Goal: Task Accomplishment & Management: Manage account settings

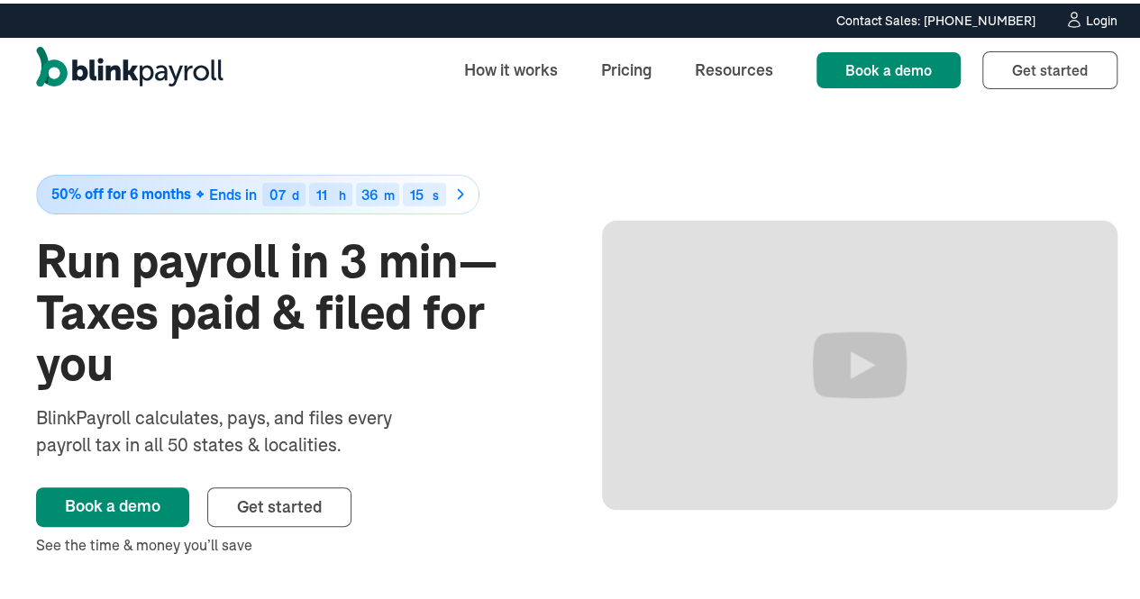
click at [1086, 20] on div "Login" at bounding box center [1102, 17] width 32 height 13
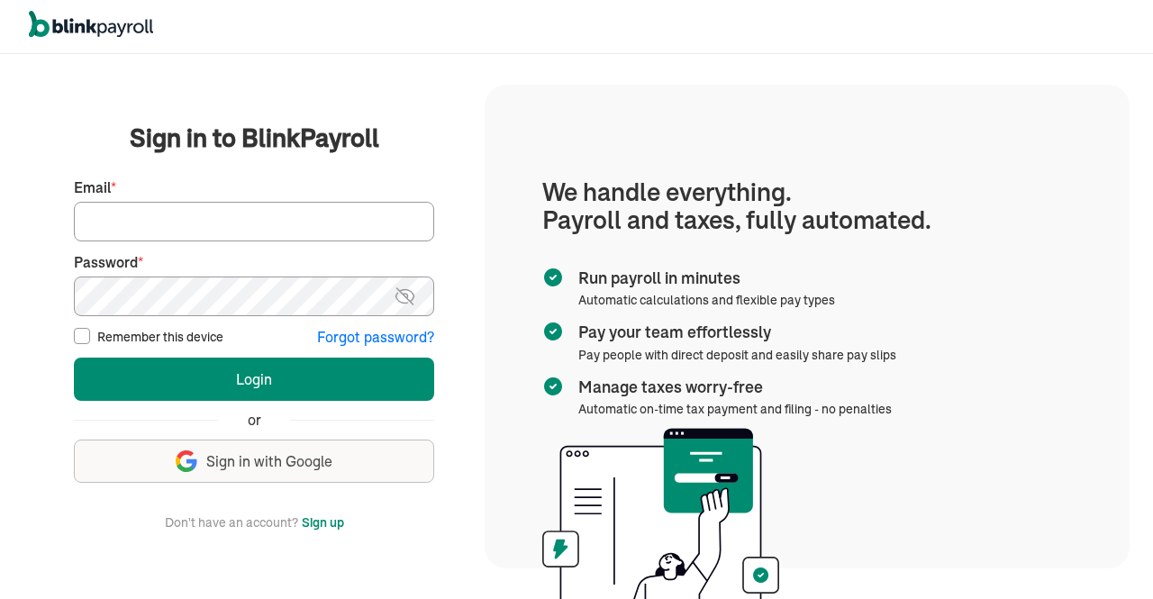
click at [378, 214] on input "Email *" at bounding box center [254, 222] width 360 height 40
click at [398, 302] on img at bounding box center [405, 297] width 23 height 22
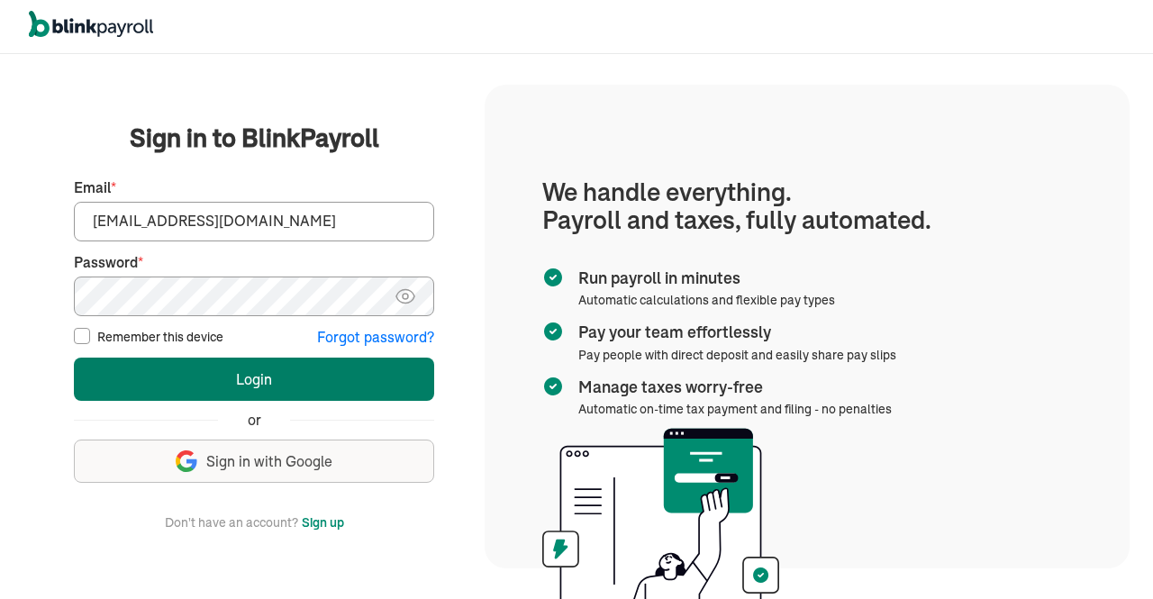
click at [323, 373] on button "Login" at bounding box center [254, 379] width 360 height 43
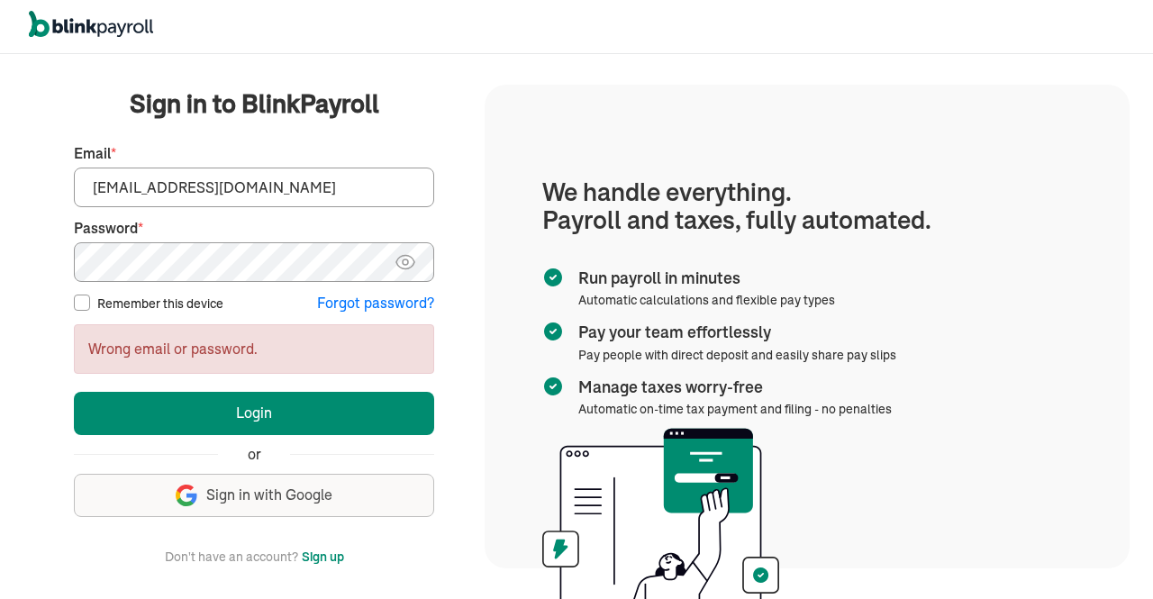
drag, startPoint x: 142, startPoint y: 188, endPoint x: 0, endPoint y: 246, distance: 153.6
click at [0, 246] on div "We handle it all. Payroll and taxes, fully automated. Back Forgot your password…" at bounding box center [576, 326] width 1153 height 545
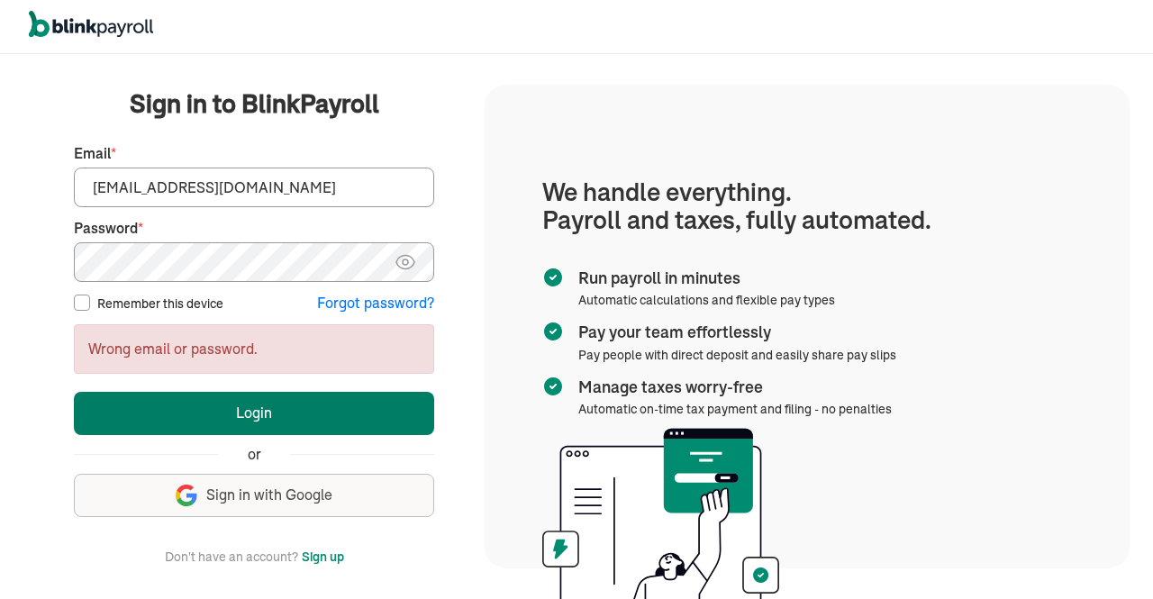
type input "hr@vertonsolutions.com"
click at [348, 396] on button "Login" at bounding box center [254, 413] width 360 height 43
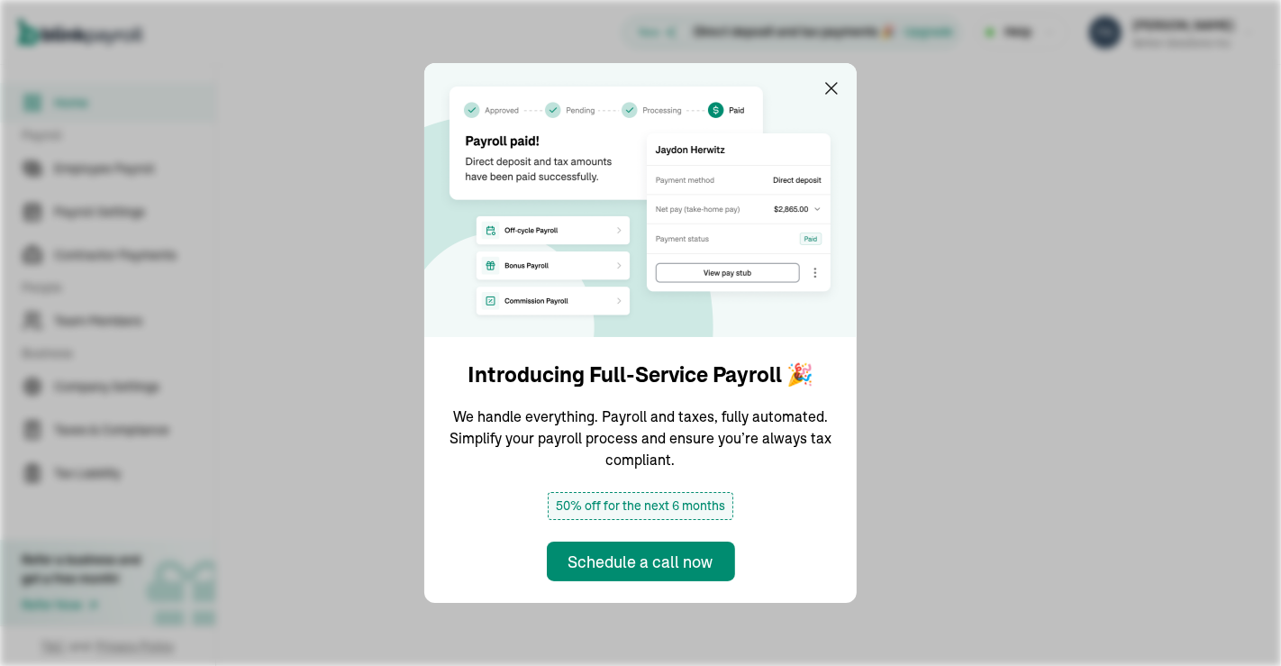
click at [836, 92] on div at bounding box center [748, 94] width 1065 height 58
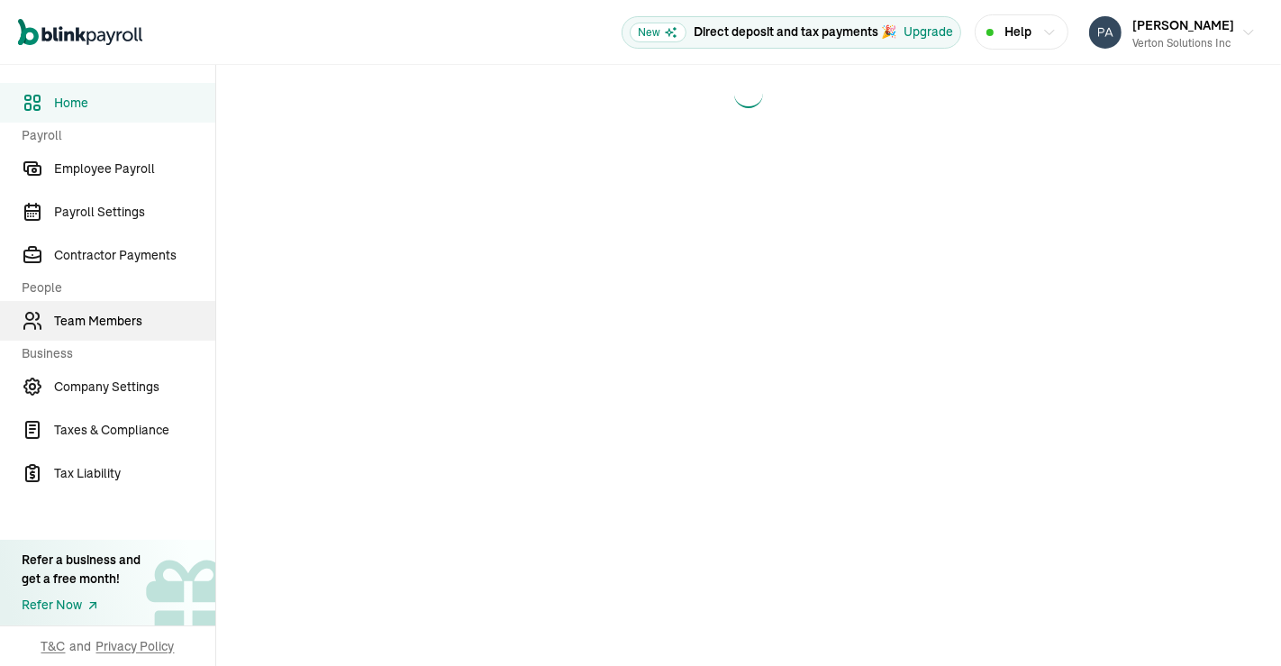
click at [125, 322] on span "Team Members" at bounding box center [134, 321] width 161 height 19
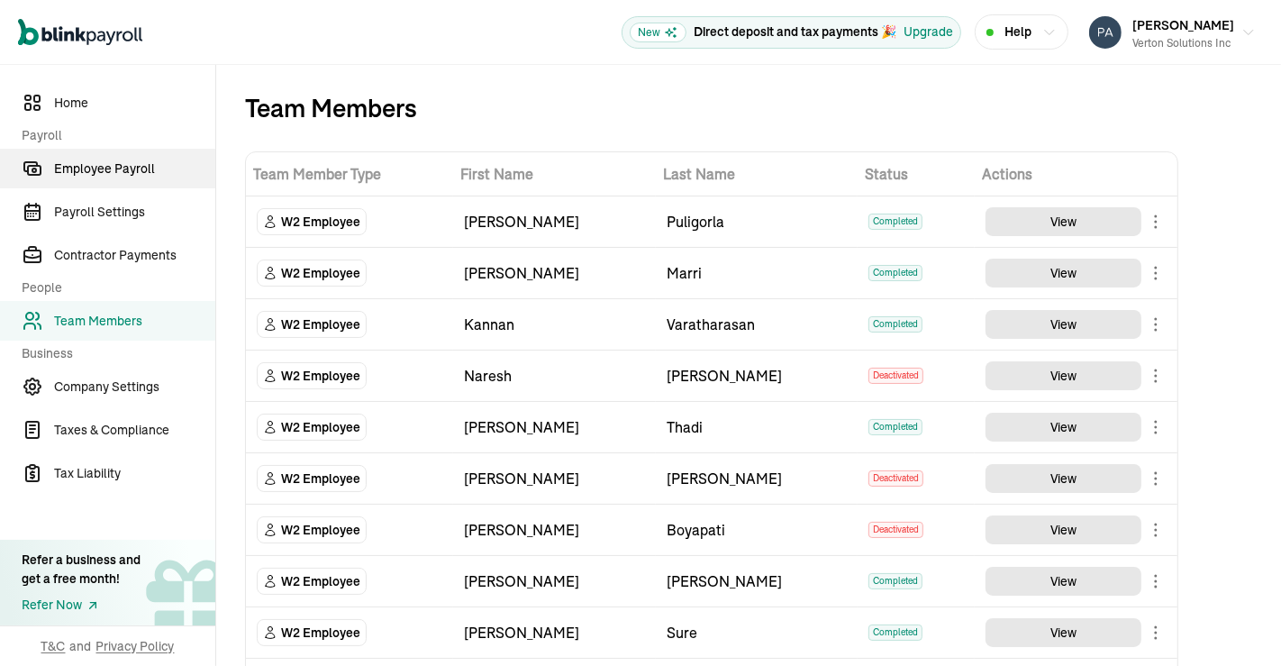
click at [133, 172] on span "Employee Payroll" at bounding box center [134, 168] width 161 height 19
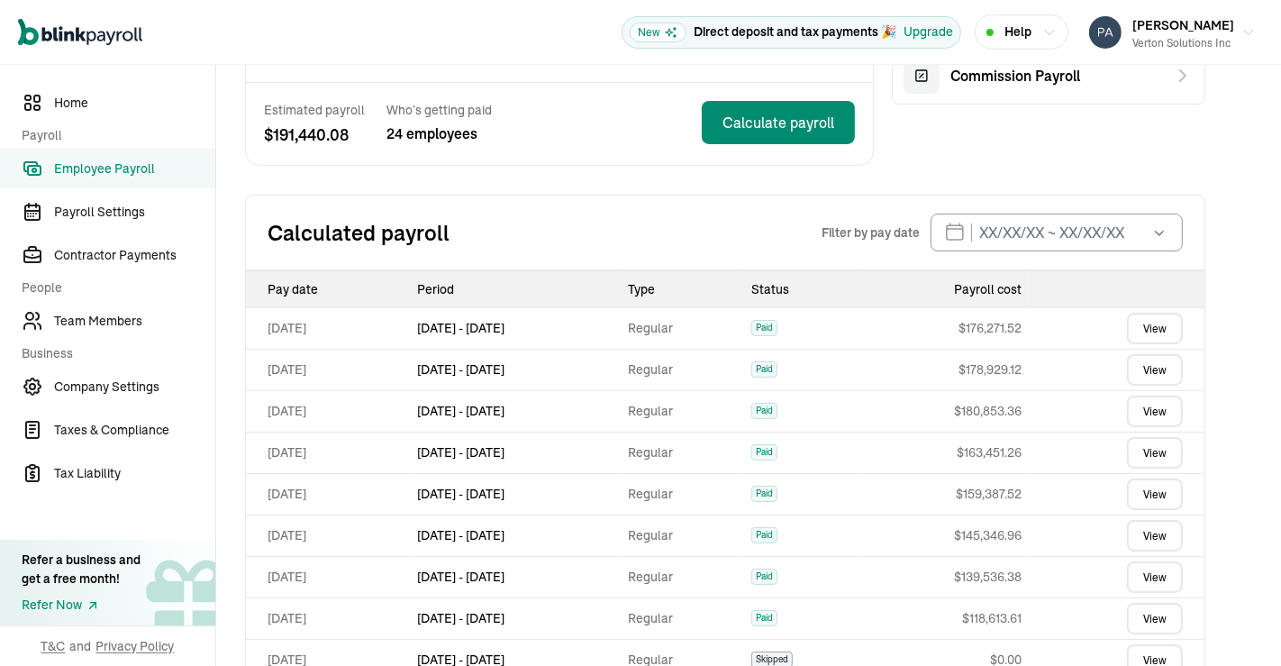
scroll to position [303, 0]
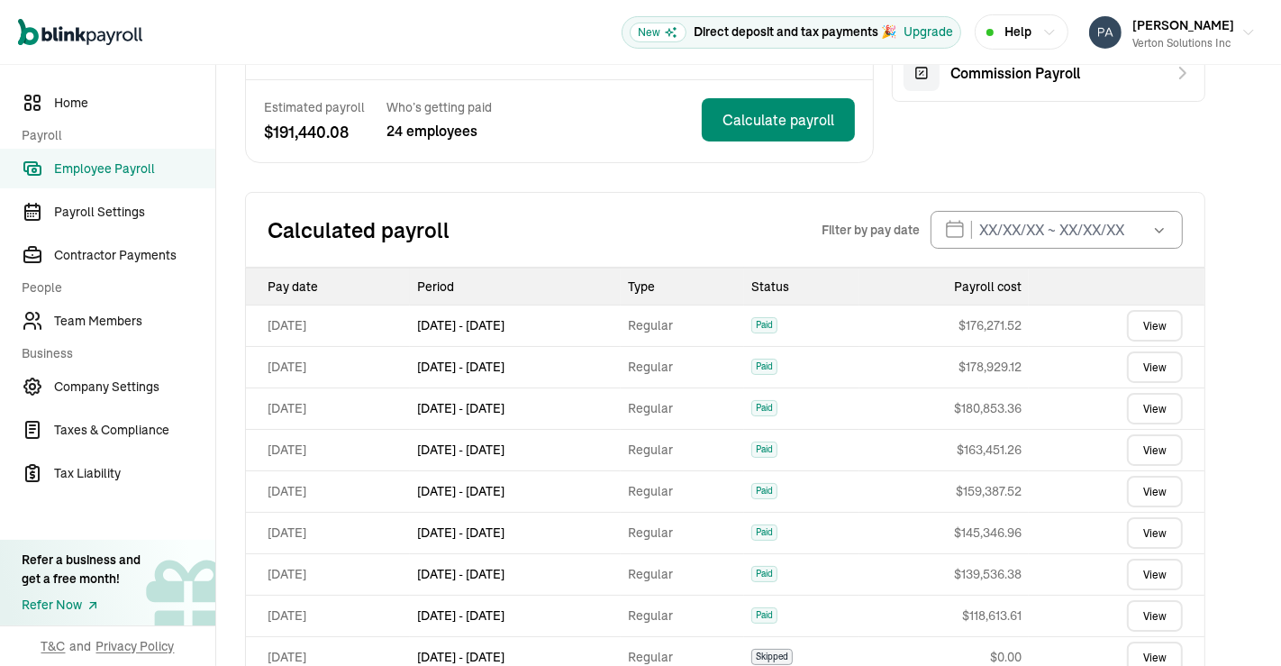
click at [1163, 321] on link "View" at bounding box center [1155, 326] width 56 height 32
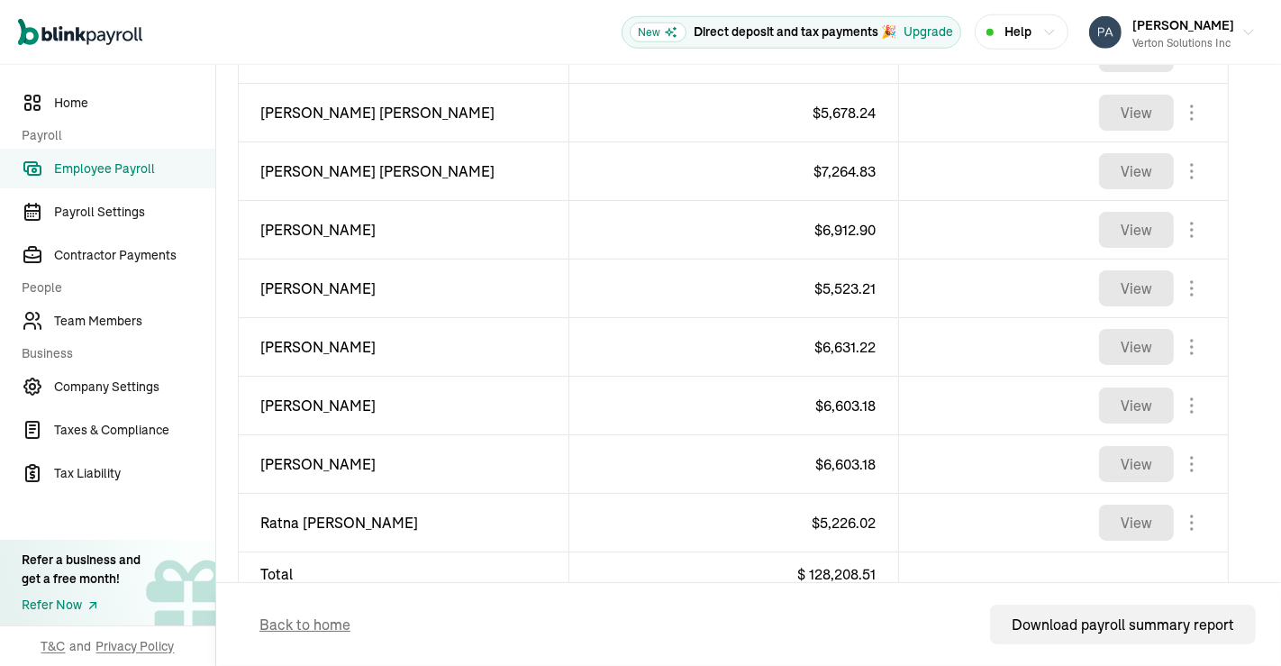
scroll to position [1465, 0]
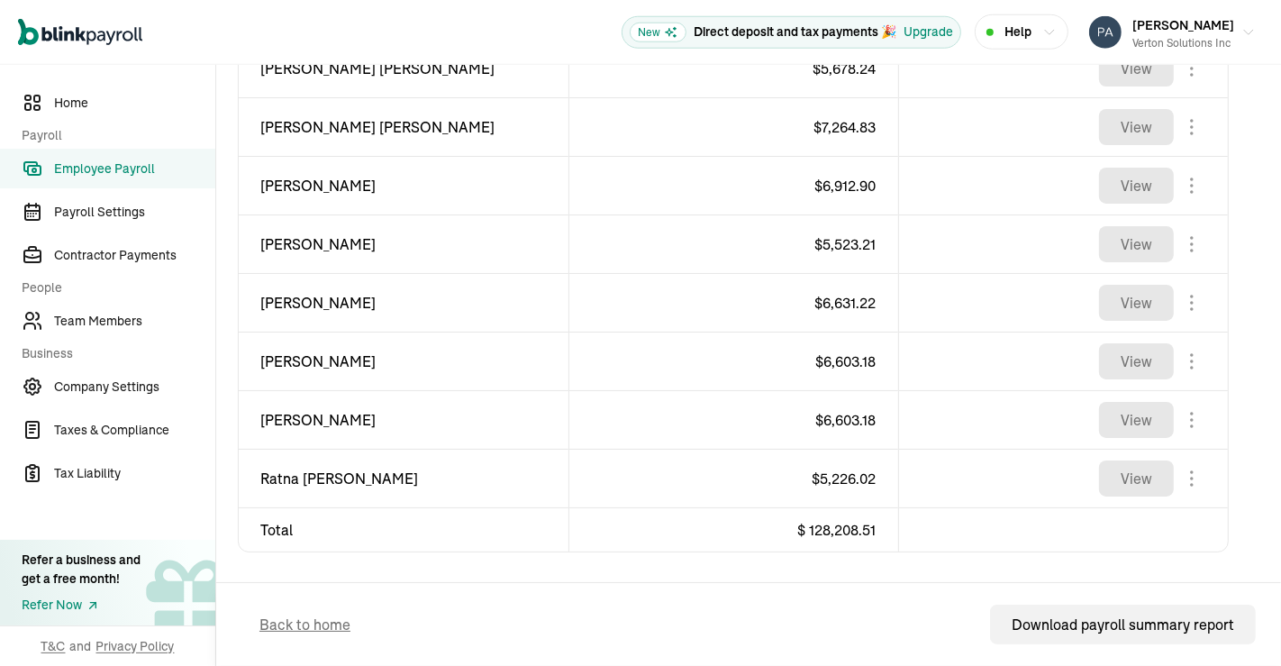
click at [1232, 18] on button "Prasad Rao Verton Solutions Inc" at bounding box center [1172, 32] width 181 height 45
